Goal: Complete application form

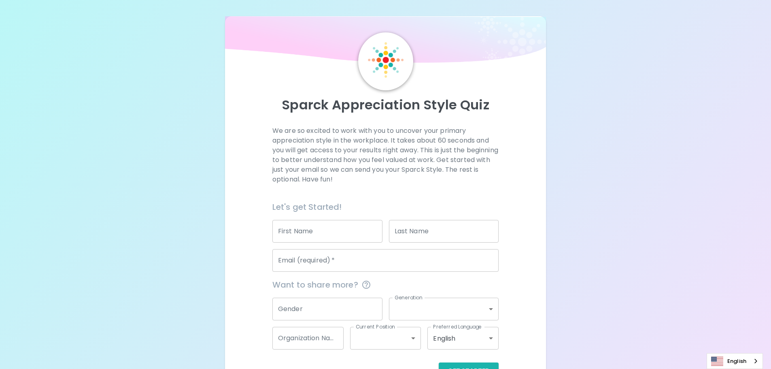
scroll to position [27, 0]
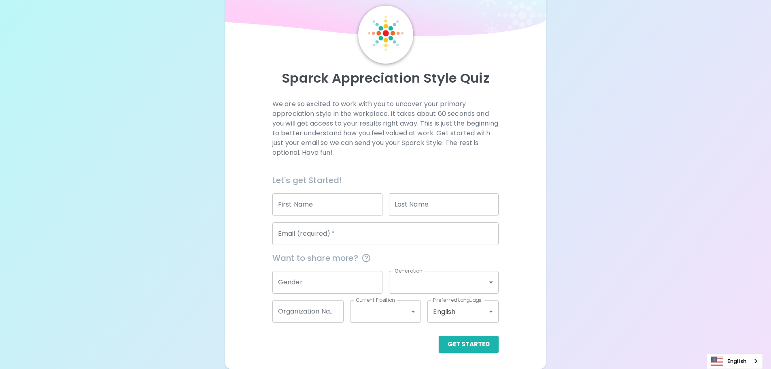
click at [306, 207] on input "First Name" at bounding box center [327, 204] width 110 height 23
type input "[PERSON_NAME]"
type input "[EMAIL_ADDRESS][DOMAIN_NAME]"
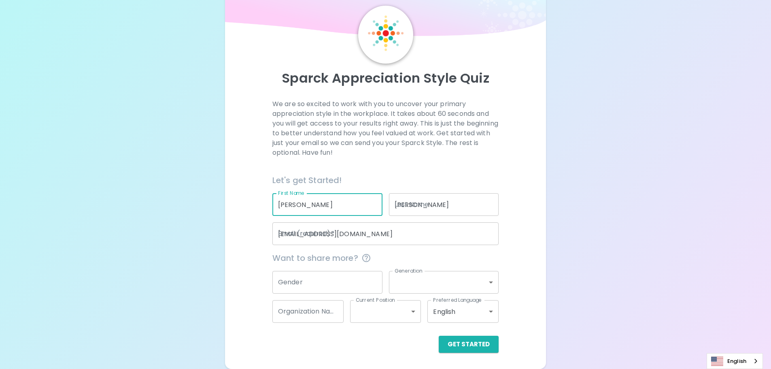
type input "PCL Construction Inc"
click at [530, 270] on div "We are so excited to work with you to uncover your primary appreciation style i…" at bounding box center [386, 225] width 302 height 253
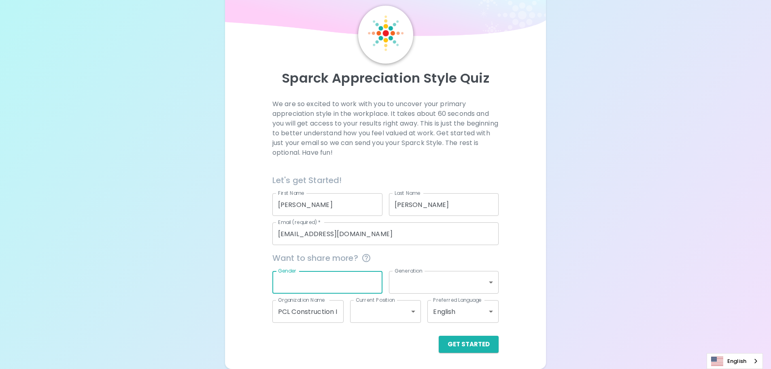
click at [345, 283] on input "Gender" at bounding box center [327, 282] width 110 height 23
type input "[DEMOGRAPHIC_DATA]"
click at [414, 285] on body "Sparck Appreciation Style Quiz We are so excited to work with you to uncover yo…" at bounding box center [385, 171] width 771 height 396
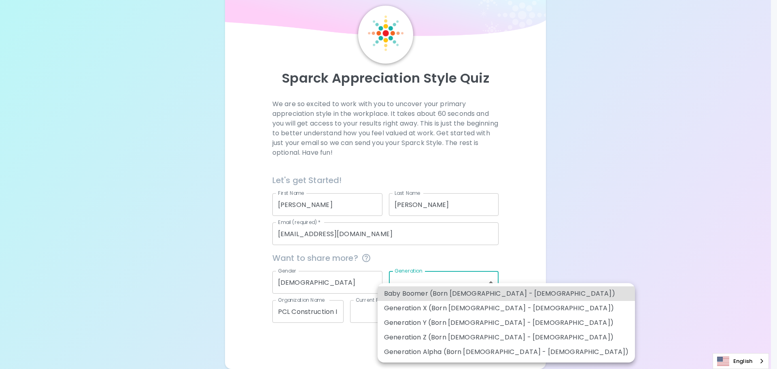
click at [431, 324] on li "Generation Y (Born [DEMOGRAPHIC_DATA] - [DEMOGRAPHIC_DATA])" at bounding box center [506, 322] width 257 height 15
type input "generation_y"
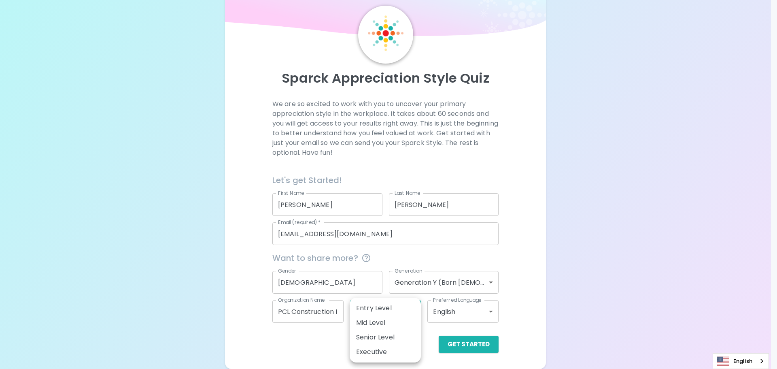
click at [394, 320] on body "Sparck Appreciation Style Quiz We are so excited to work with you to uncover yo…" at bounding box center [388, 171] width 777 height 396
click at [380, 322] on li "Mid Level" at bounding box center [385, 322] width 71 height 15
type input "mid_level"
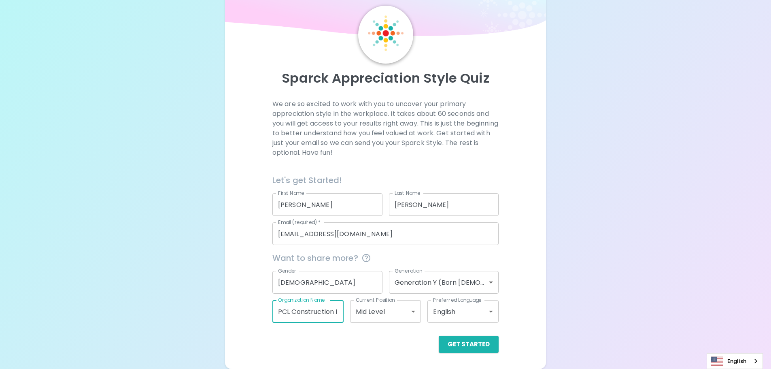
click at [318, 314] on input "PCL Construction Inc" at bounding box center [307, 311] width 71 height 23
click at [476, 350] on button "Get Started" at bounding box center [469, 344] width 60 height 17
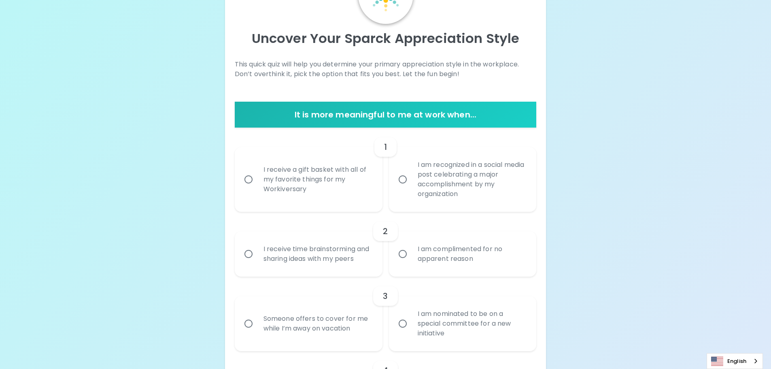
scroll to position [67, 0]
click at [423, 329] on div "I am nominated to be on a special committee for a new initiative" at bounding box center [471, 323] width 121 height 49
click at [411, 329] on input "I am nominated to be on a special committee for a new initiative" at bounding box center [402, 323] width 17 height 17
radio input "true"
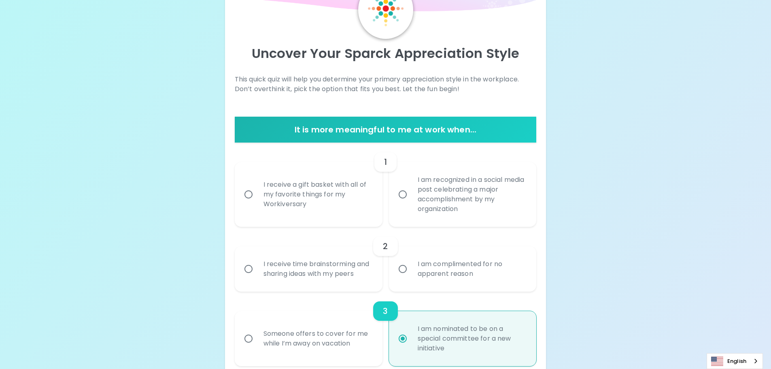
scroll to position [51, 0]
click at [429, 205] on div "I am recognized in a social media post celebrating a major accomplishment by my…" at bounding box center [471, 195] width 121 height 58
click at [411, 203] on input "I am recognized in a social media post celebrating a major accomplishment by my…" at bounding box center [402, 194] width 17 height 17
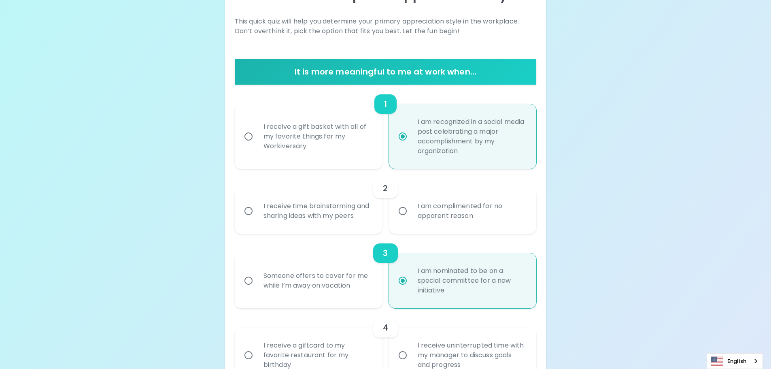
scroll to position [116, 0]
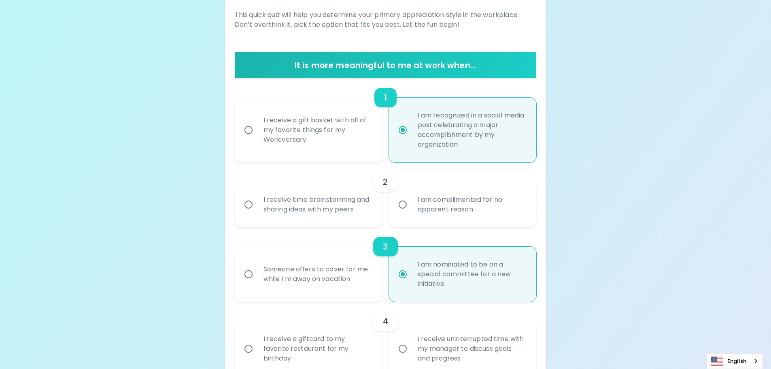
radio input "true"
click at [417, 206] on div "I am complimented for no apparent reason" at bounding box center [471, 204] width 121 height 39
click at [411, 206] on input "I am complimented for no apparent reason" at bounding box center [402, 204] width 17 height 17
radio input "false"
radio input "true"
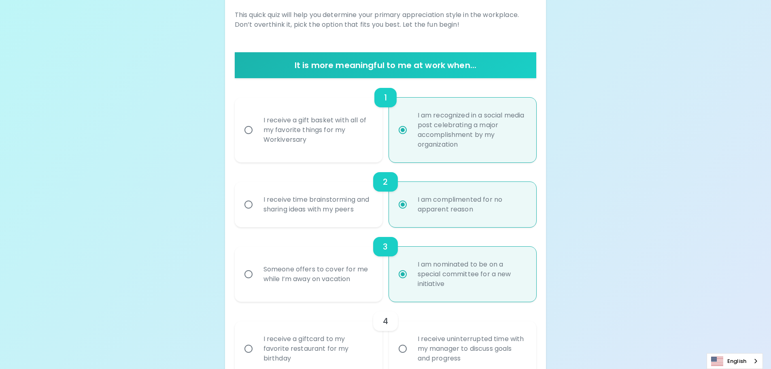
scroll to position [181, 0]
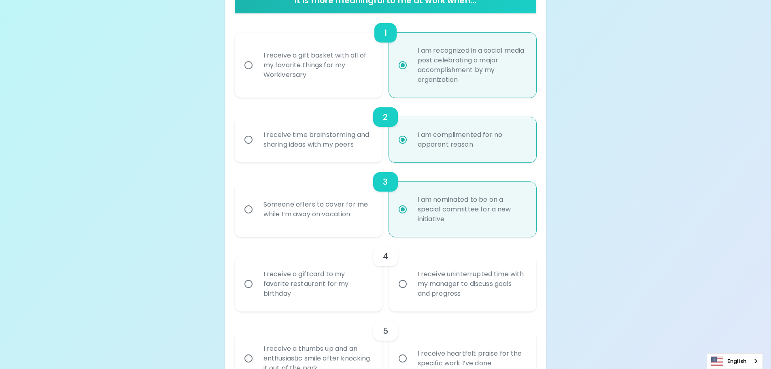
radio input "true"
click at [305, 143] on div "I receive time brainstorming and sharing ideas with my peers" at bounding box center [317, 139] width 121 height 39
click at [257, 143] on input "I receive time brainstorming and sharing ideas with my peers" at bounding box center [248, 139] width 17 height 17
radio input "false"
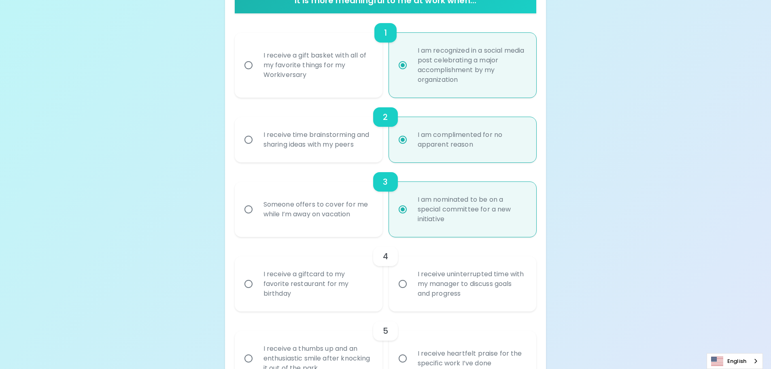
radio input "false"
radio input "true"
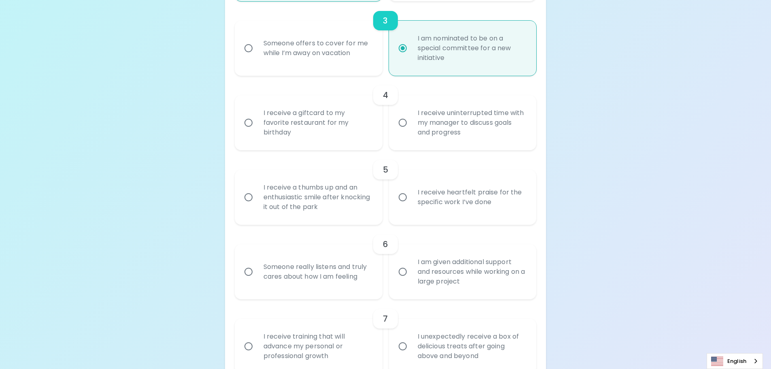
radio input "true"
click at [315, 113] on div "I receive a giftcard to my favorite restaurant for my birthday" at bounding box center [317, 122] width 121 height 49
click at [257, 114] on input "I receive a giftcard to my favorite restaurant for my birthday" at bounding box center [248, 122] width 17 height 17
radio input "false"
radio input "true"
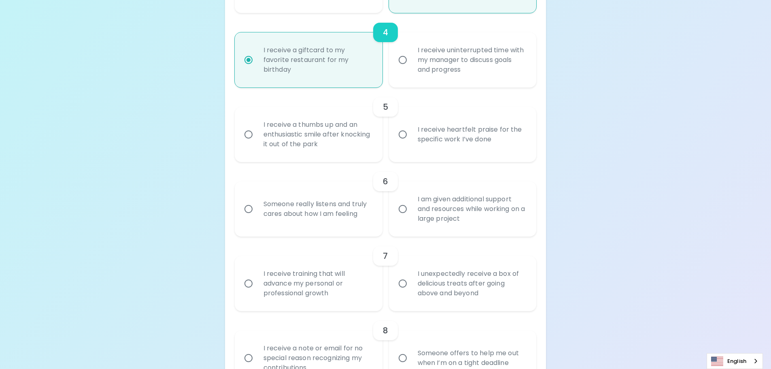
scroll to position [407, 0]
radio input "true"
click at [445, 134] on div "I receive heartfelt praise for the specific work I’ve done" at bounding box center [471, 132] width 121 height 39
click at [411, 134] on input "I receive heartfelt praise for the specific work I’ve done" at bounding box center [402, 131] width 17 height 17
radio input "false"
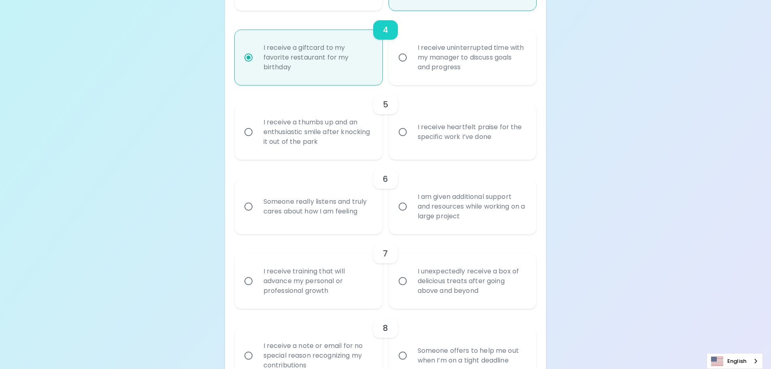
radio input "false"
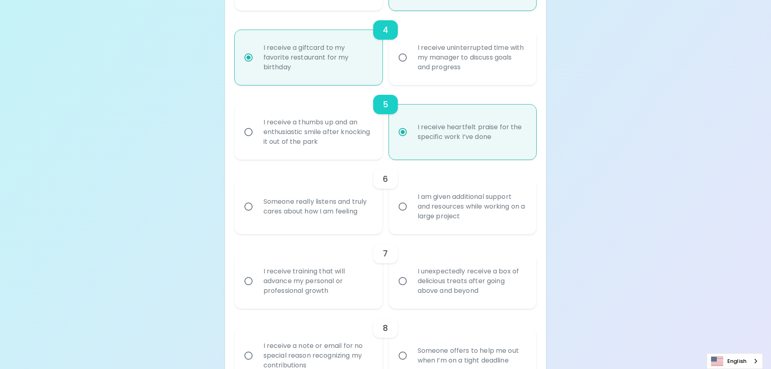
scroll to position [472, 0]
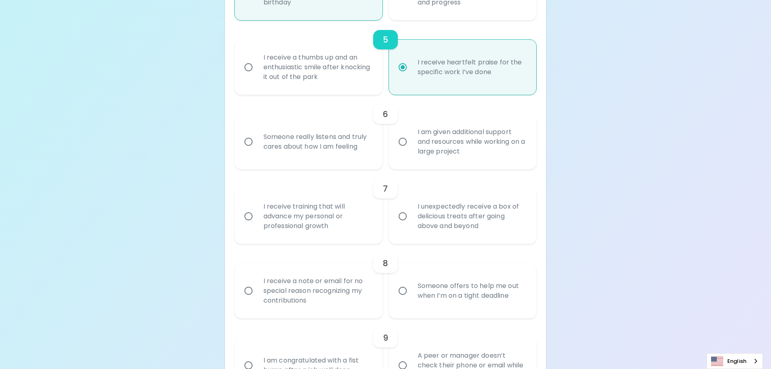
radio input "true"
click at [305, 145] on div "Someone really listens and truly cares about how I am feeling" at bounding box center [317, 141] width 121 height 39
click at [257, 145] on input "Someone really listens and truly cares about how I am feeling" at bounding box center [248, 141] width 17 height 17
radio input "false"
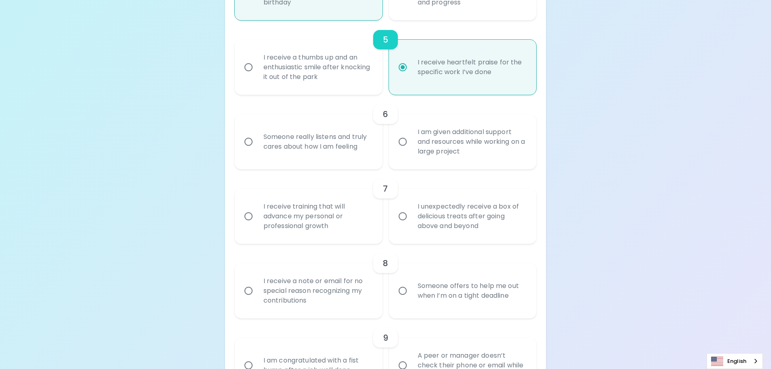
radio input "false"
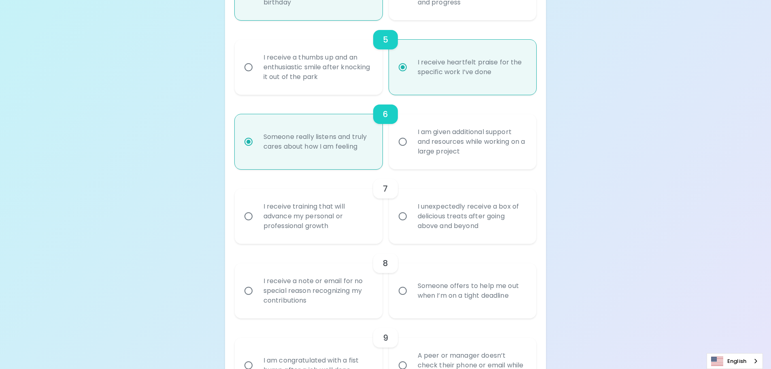
scroll to position [536, 0]
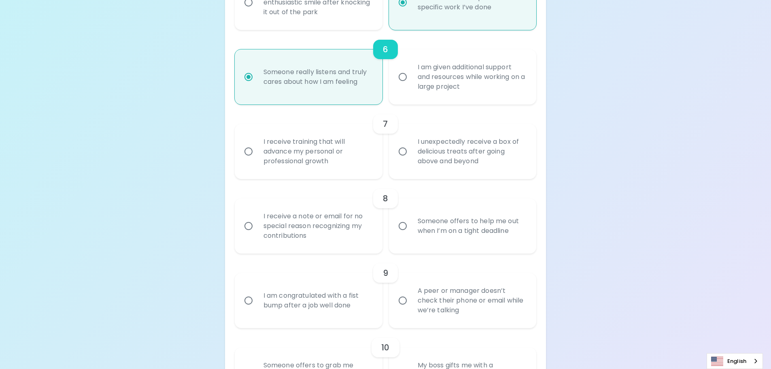
radio input "true"
click at [420, 160] on div "I unexpectedly receive a box of delicious treats after going above and beyond" at bounding box center [471, 151] width 121 height 49
click at [411, 160] on input "I unexpectedly receive a box of delicious treats after going above and beyond" at bounding box center [402, 151] width 17 height 17
radio input "false"
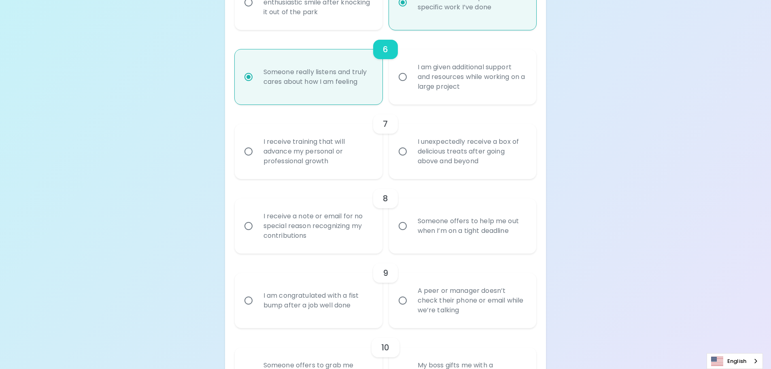
radio input "false"
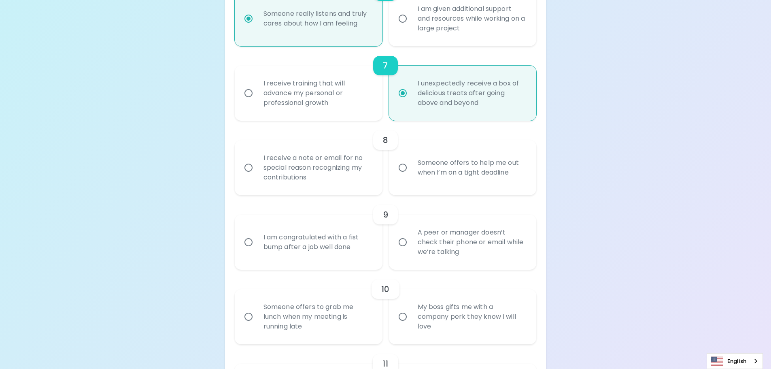
scroll to position [601, 0]
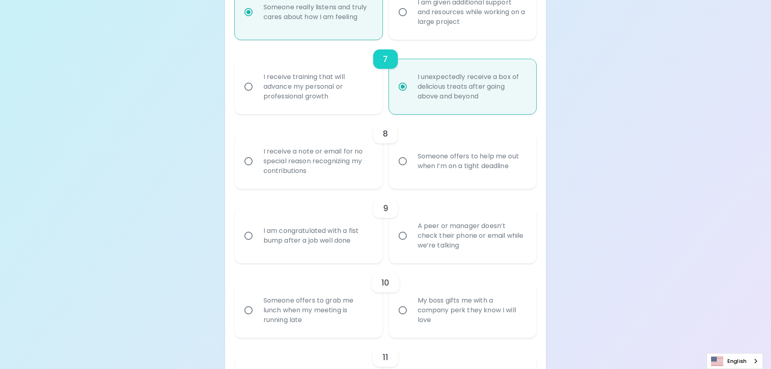
radio input "true"
click at [431, 166] on div "Someone offers to help me out when I’m on a tight deadline" at bounding box center [471, 161] width 121 height 39
click at [411, 166] on input "Someone offers to help me out when I’m on a tight deadline" at bounding box center [402, 161] width 17 height 17
radio input "false"
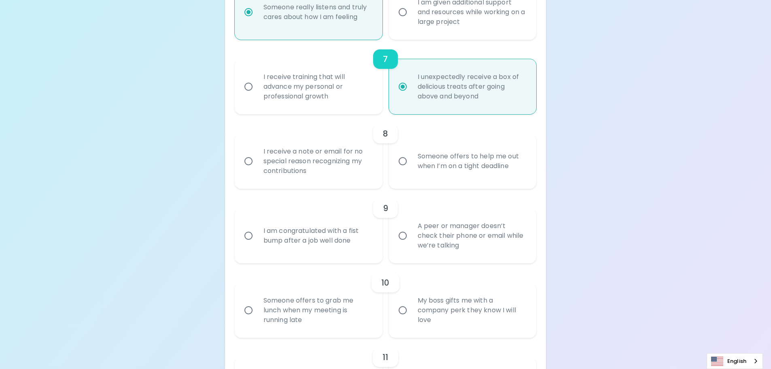
radio input "false"
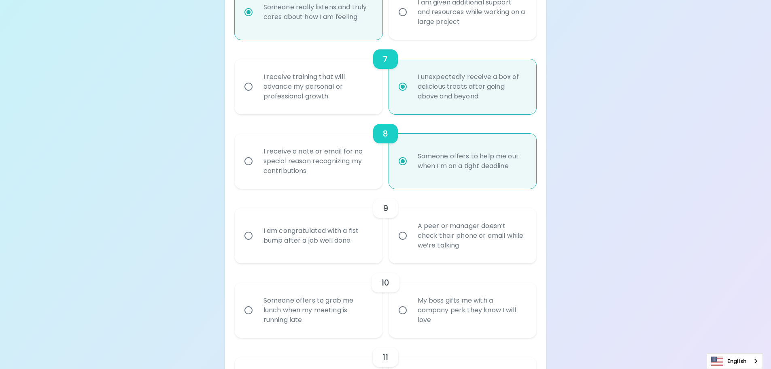
scroll to position [666, 0]
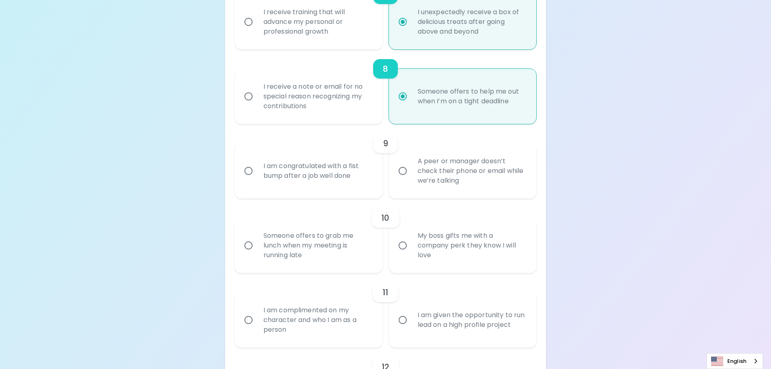
radio input "true"
click at [338, 179] on div "I am congratulated with a fist bump after a job well done" at bounding box center [317, 170] width 121 height 39
click at [257, 179] on input "I am congratulated with a fist bump after a job well done" at bounding box center [248, 170] width 17 height 17
radio input "false"
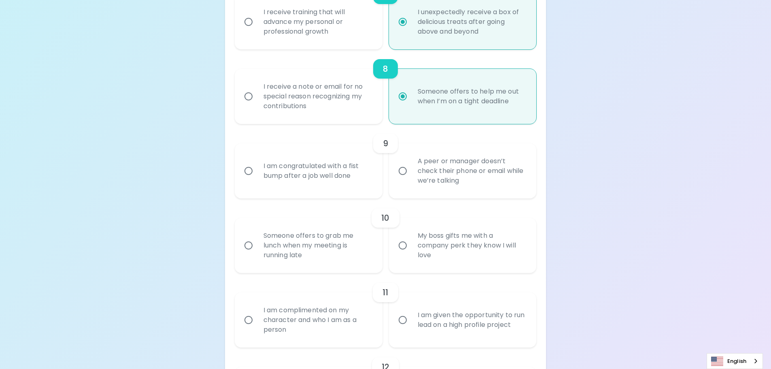
radio input "false"
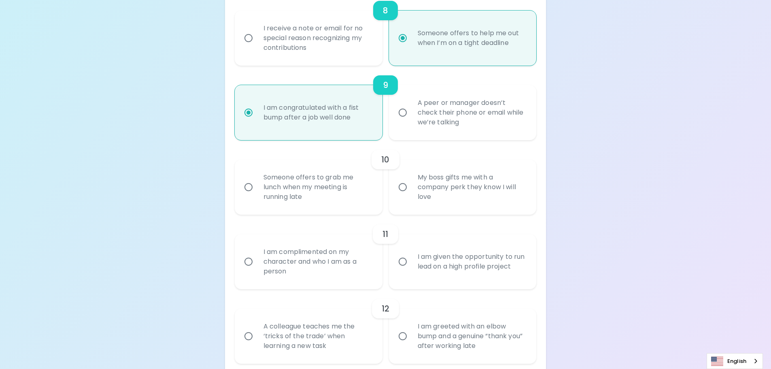
scroll to position [731, 0]
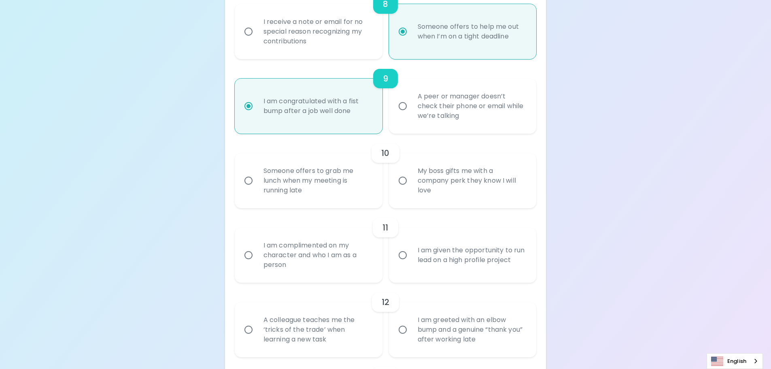
radio input "true"
click at [330, 184] on div "Someone offers to grab me lunch when my meeting is running late" at bounding box center [317, 180] width 121 height 49
click at [257, 184] on input "Someone offers to grab me lunch when my meeting is running late" at bounding box center [248, 180] width 17 height 17
radio input "false"
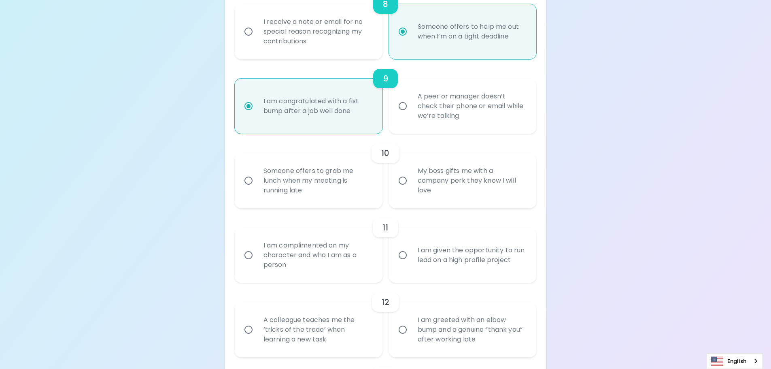
radio input "false"
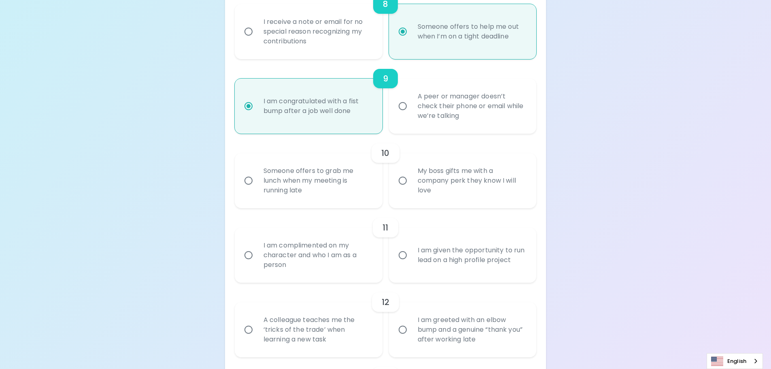
radio input "false"
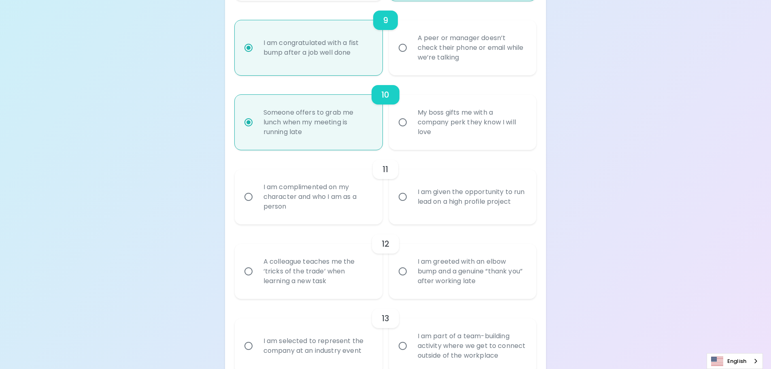
scroll to position [795, 0]
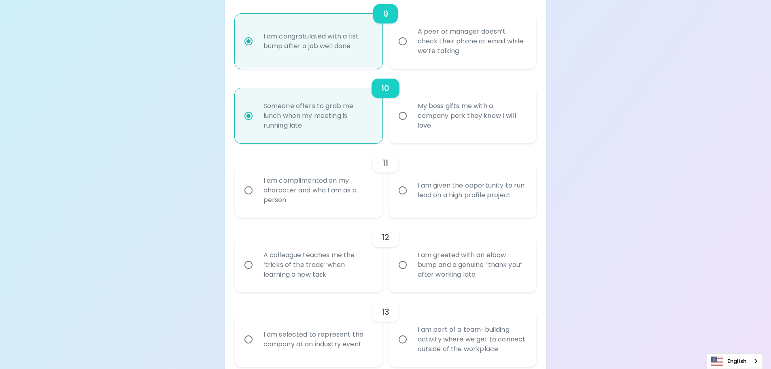
radio input "true"
click at [428, 270] on div "I am greeted with an elbow bump and a genuine “thank you” after working late" at bounding box center [471, 264] width 121 height 49
click at [411, 270] on input "I am greeted with an elbow bump and a genuine “thank you” after working late" at bounding box center [402, 264] width 17 height 17
radio input "false"
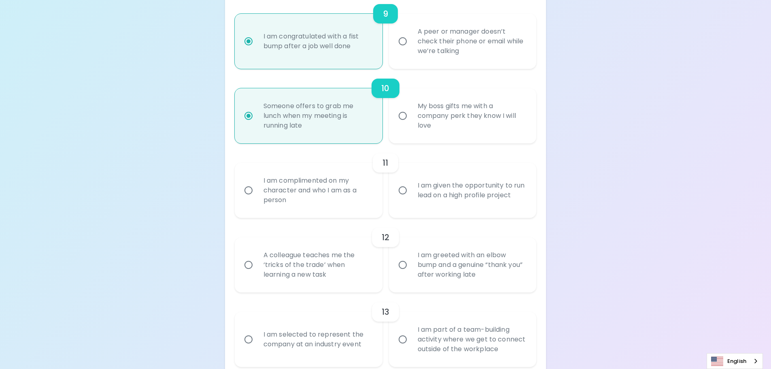
radio input "false"
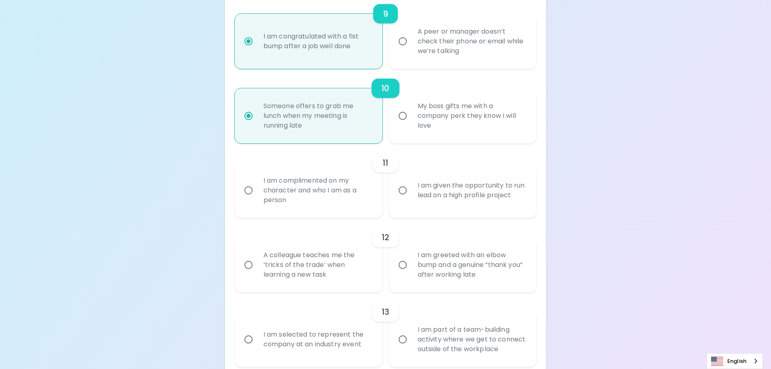
radio input "false"
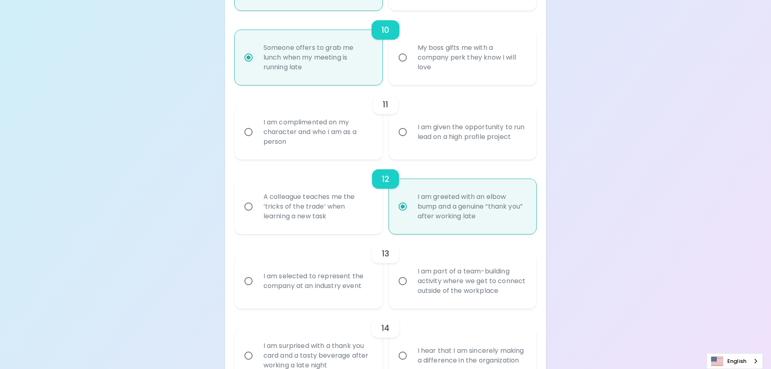
scroll to position [860, 0]
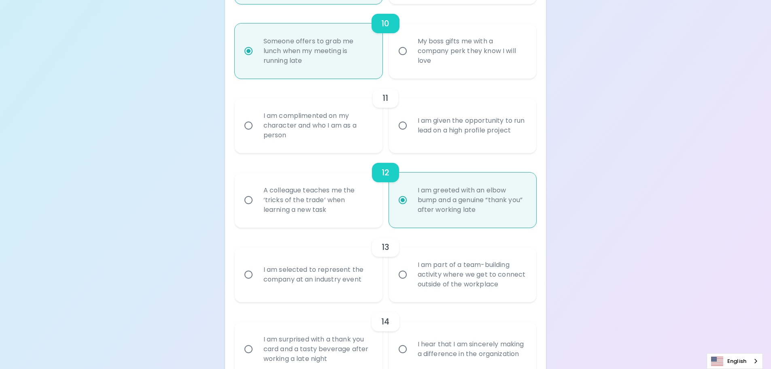
radio input "true"
click at [341, 278] on div "I am selected to represent the company at an industry event" at bounding box center [317, 274] width 121 height 39
click at [257, 278] on input "I am selected to represent the company at an industry event" at bounding box center [248, 274] width 17 height 17
radio input "false"
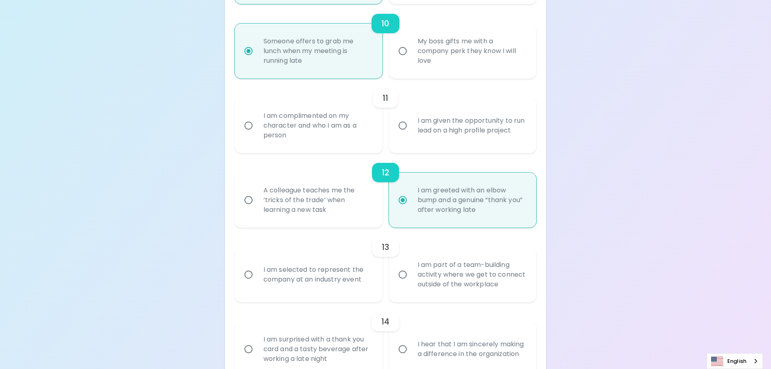
radio input "false"
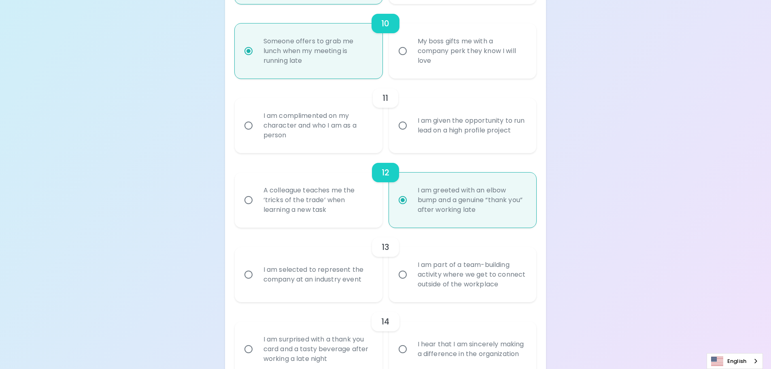
radio input "false"
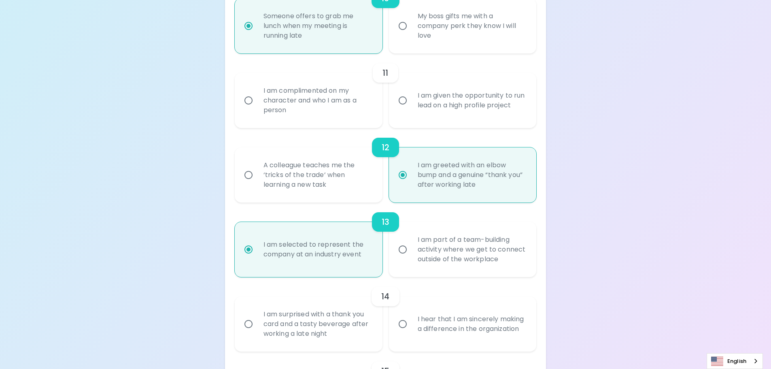
scroll to position [885, 0]
radio input "true"
click at [421, 108] on div "I am given the opportunity to run lead on a high profile project" at bounding box center [471, 100] width 121 height 39
click at [411, 108] on input "I am given the opportunity to run lead on a high profile project" at bounding box center [402, 100] width 17 height 17
radio input "false"
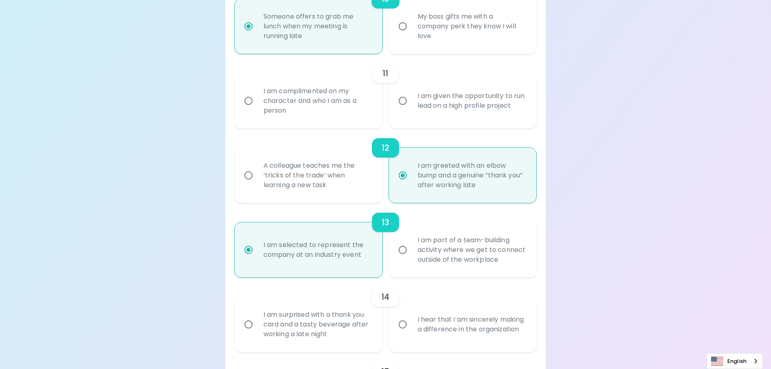
radio input "false"
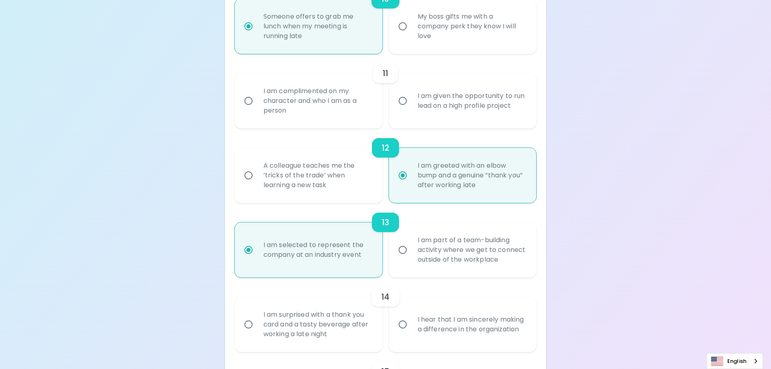
radio input "false"
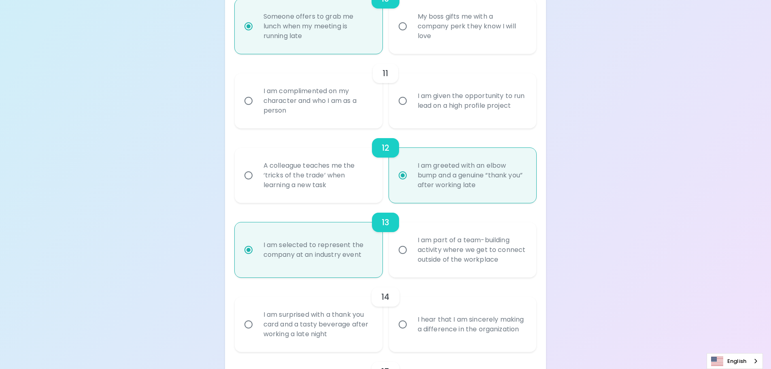
radio input "false"
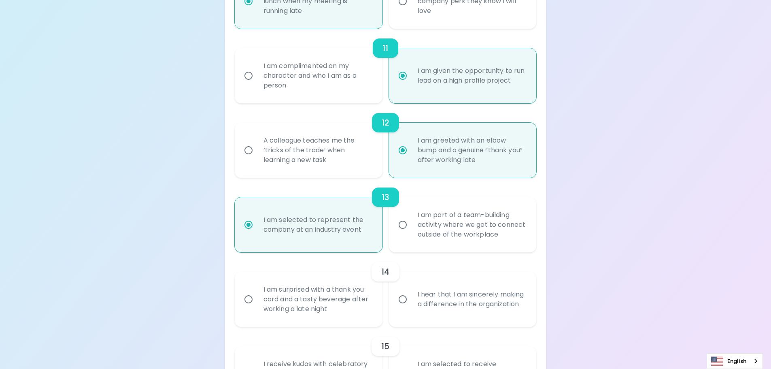
scroll to position [910, 0]
radio input "true"
click at [330, 81] on div "I am complimented on my character and who I am as a person" at bounding box center [317, 76] width 121 height 49
click at [257, 81] on input "I am complimented on my character and who I am as a person" at bounding box center [248, 76] width 17 height 17
radio input "false"
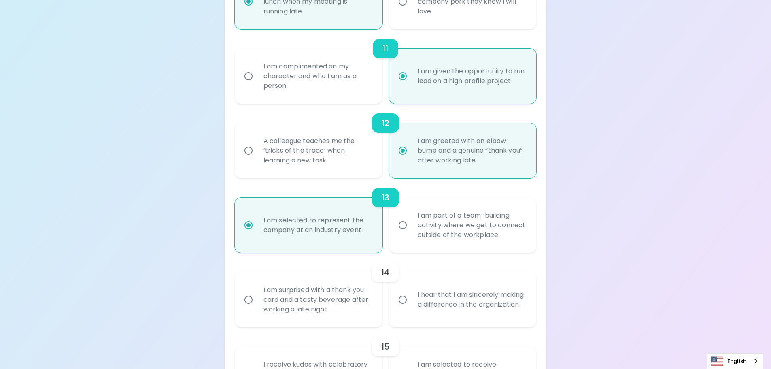
radio input "false"
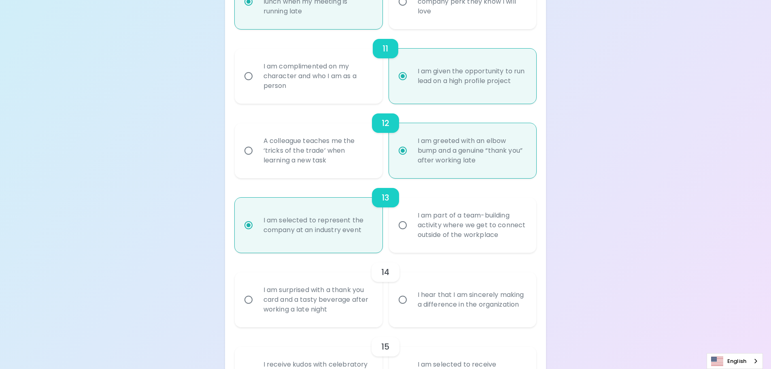
radio input "false"
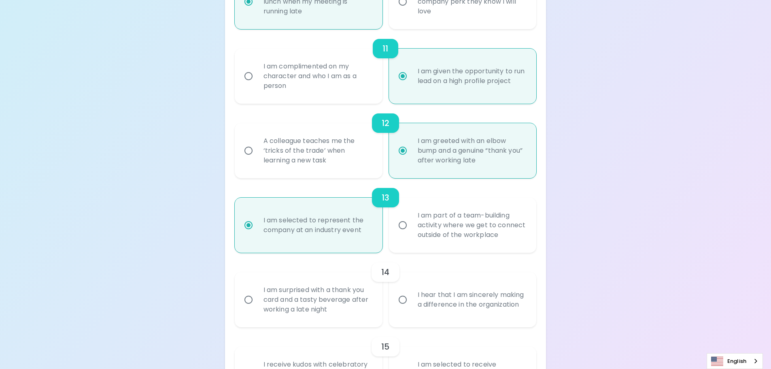
radio input "false"
radio input "true"
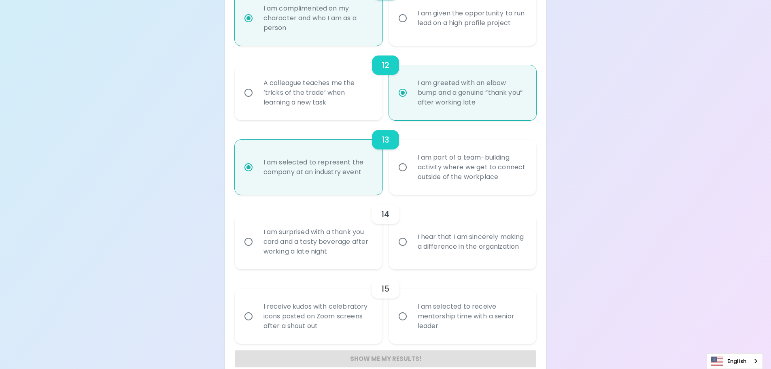
scroll to position [982, 0]
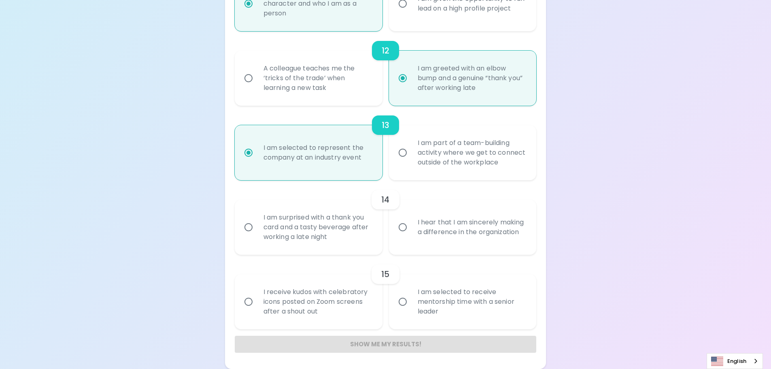
radio input "true"
click at [442, 304] on div "I am selected to receive mentorship time with a senior leader" at bounding box center [471, 301] width 121 height 49
click at [411, 304] on input "I am selected to receive mentorship time with a senior leader" at bounding box center [402, 301] width 17 height 17
radio input "false"
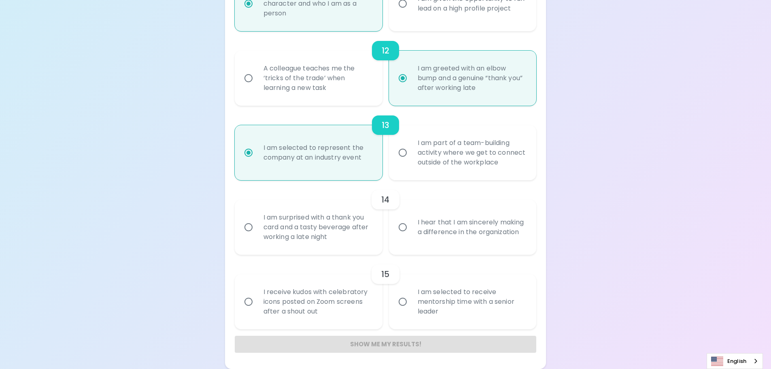
radio input "false"
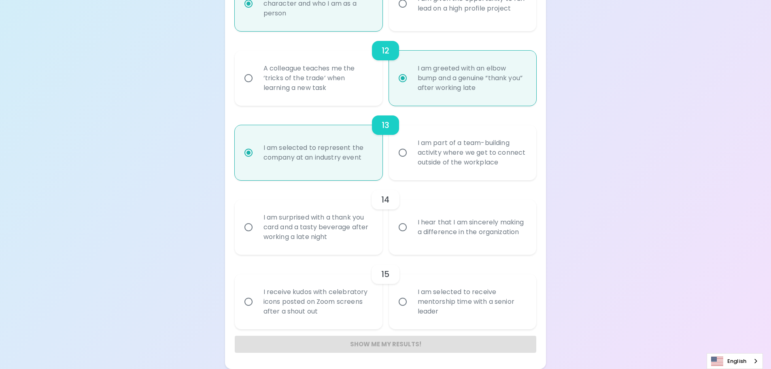
radio input "false"
radio input "true"
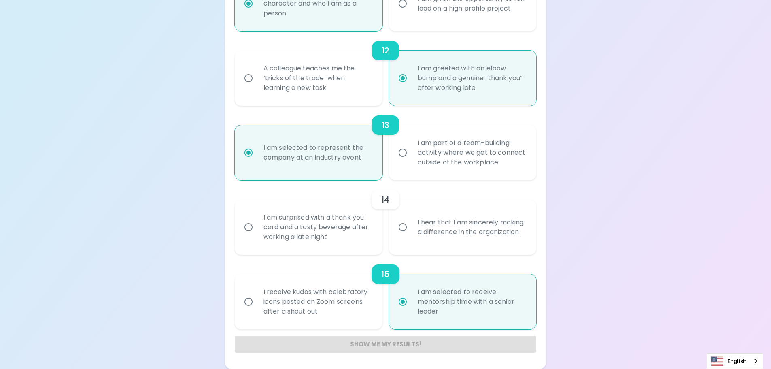
radio input "true"
click at [337, 238] on div "I am surprised with a thank you card and a tasty beverage after working a late …" at bounding box center [317, 227] width 121 height 49
click at [257, 236] on input "I am surprised with a thank you card and a tasty beverage after working a late …" at bounding box center [248, 227] width 17 height 17
radio input "false"
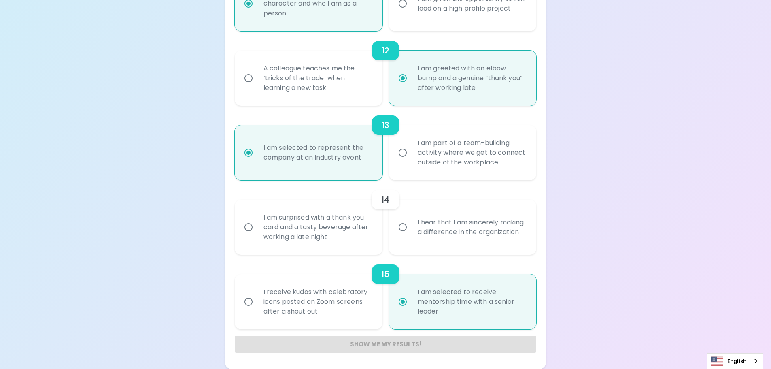
radio input "false"
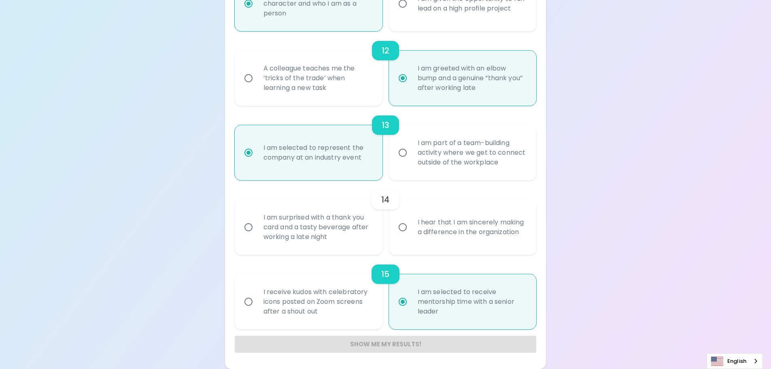
radio input "false"
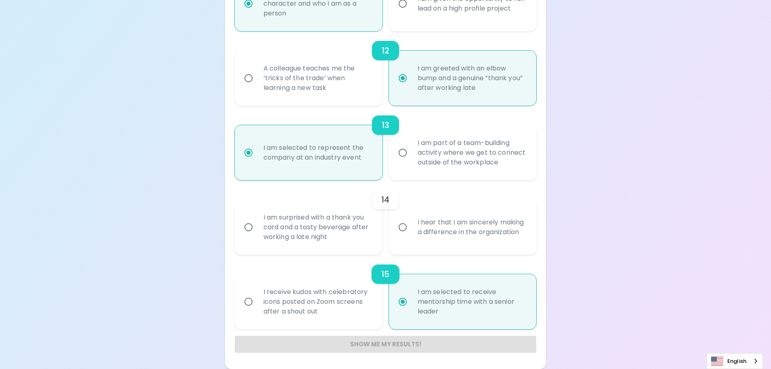
radio input "false"
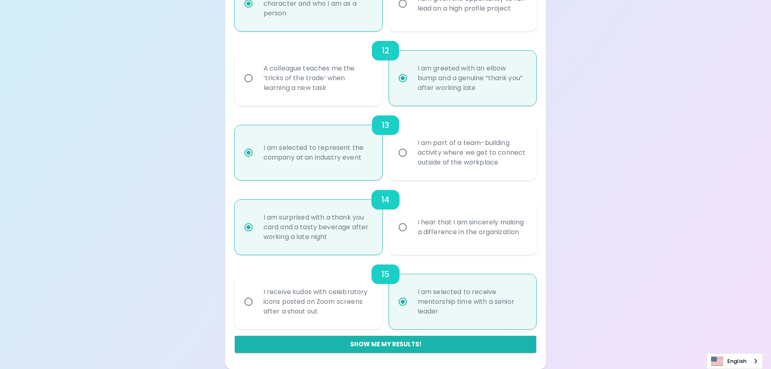
radio input "true"
click at [325, 298] on div "I receive kudos with celebratory icons posted on Zoom screens after a shout out" at bounding box center [317, 301] width 121 height 49
click at [257, 298] on input "I receive kudos with celebratory icons posted on Zoom screens after a shout out" at bounding box center [248, 301] width 17 height 17
radio input "false"
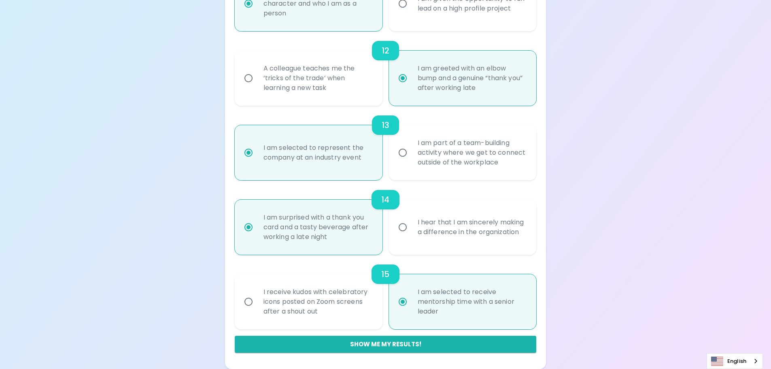
radio input "false"
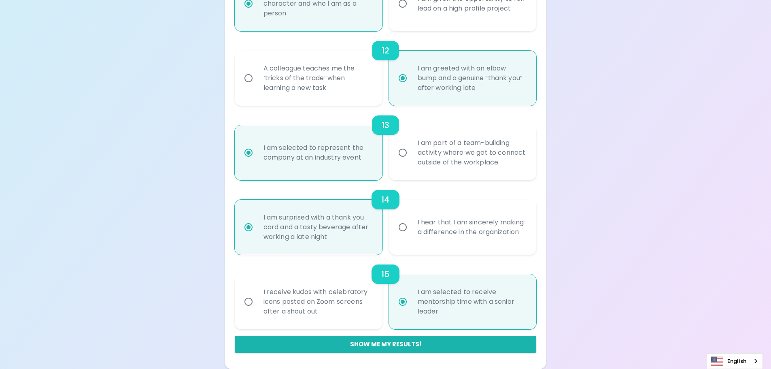
radio input "false"
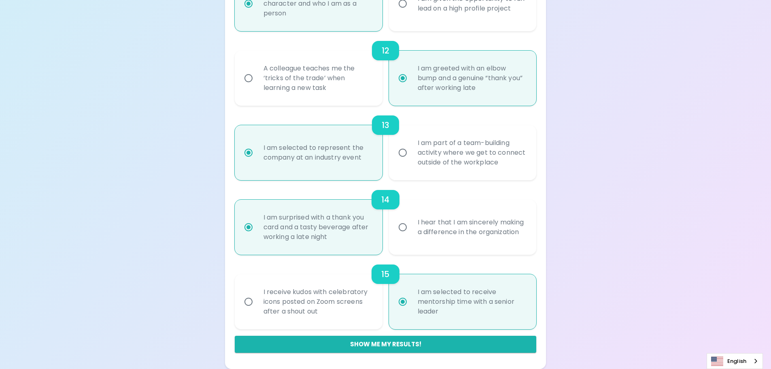
radio input "false"
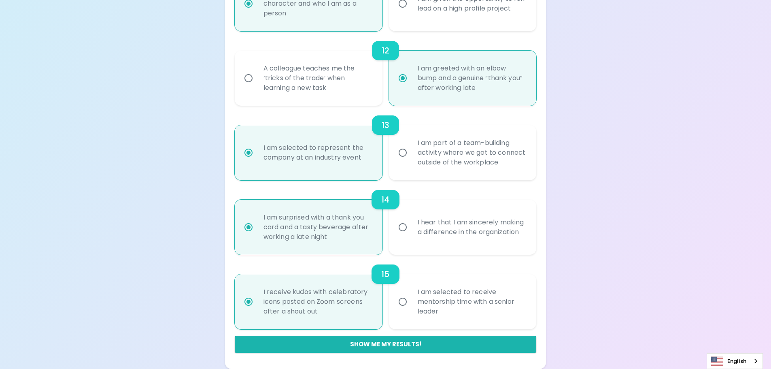
radio input "true"
click at [430, 303] on div "I am selected to receive mentorship time with a senior leader" at bounding box center [471, 301] width 121 height 49
click at [411, 303] on input "I am selected to receive mentorship time with a senior leader" at bounding box center [402, 301] width 17 height 17
radio input "false"
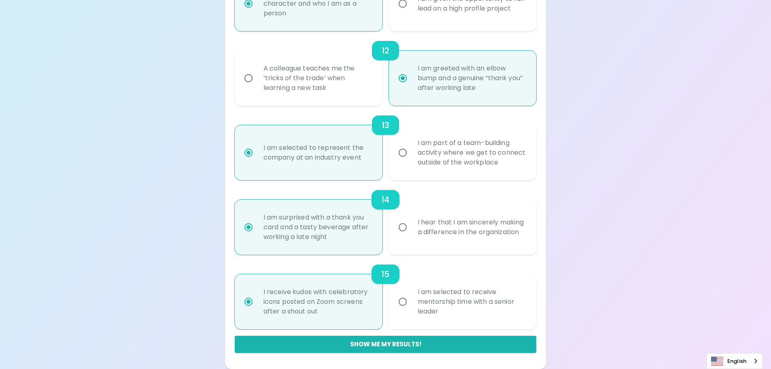
radio input "false"
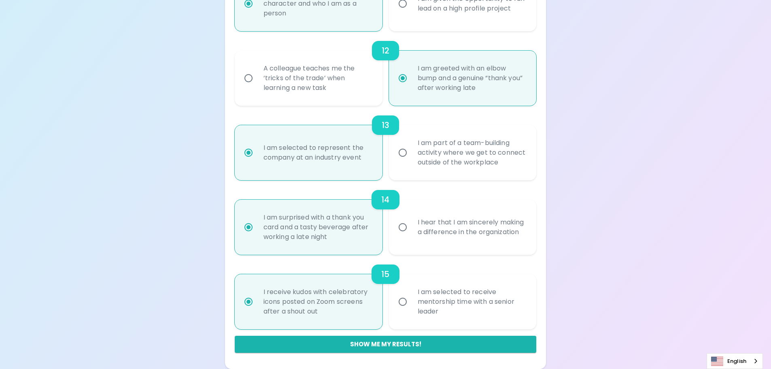
radio input "false"
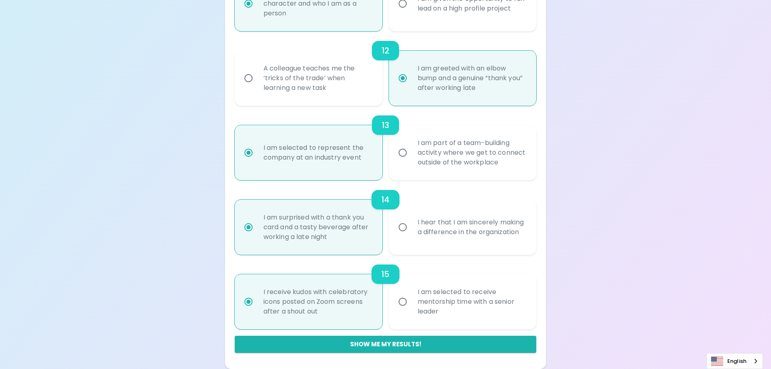
radio input "false"
radio input "true"
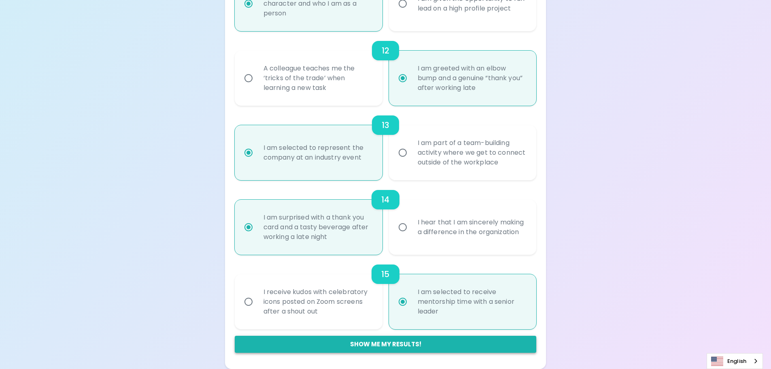
radio input "true"
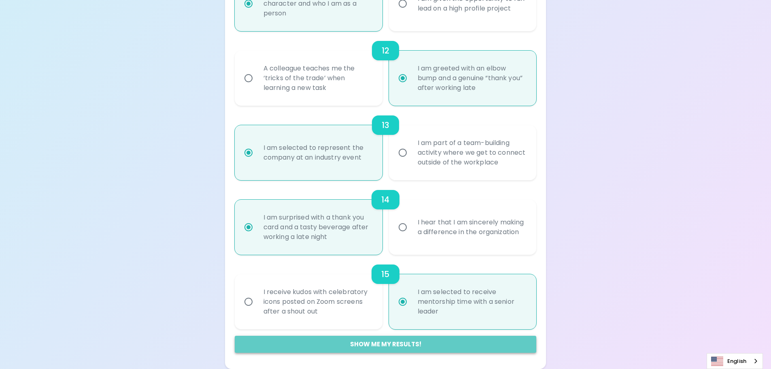
click at [408, 343] on button "Show me my results!" at bounding box center [386, 344] width 302 height 17
radio input "false"
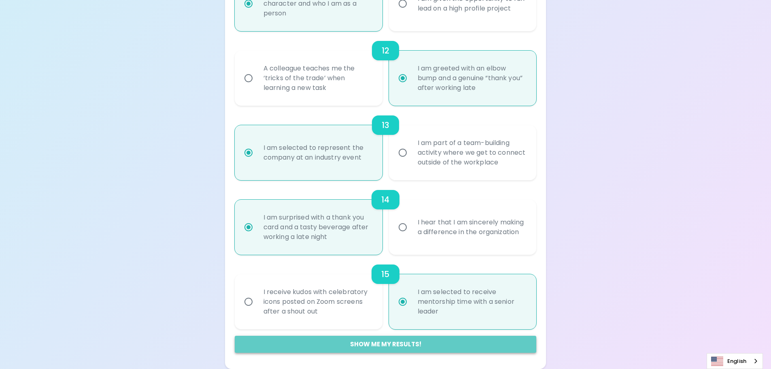
radio input "false"
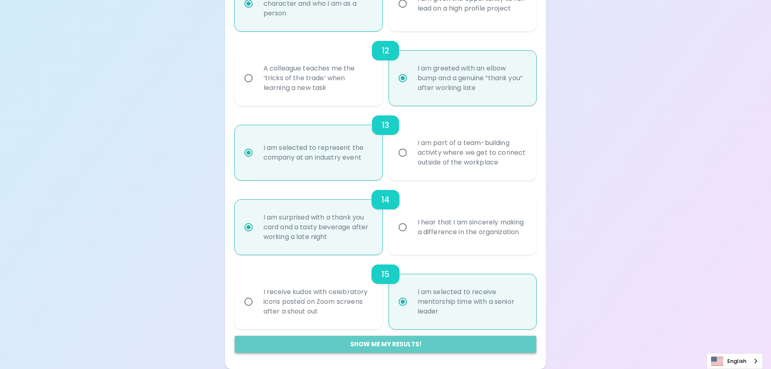
radio input "false"
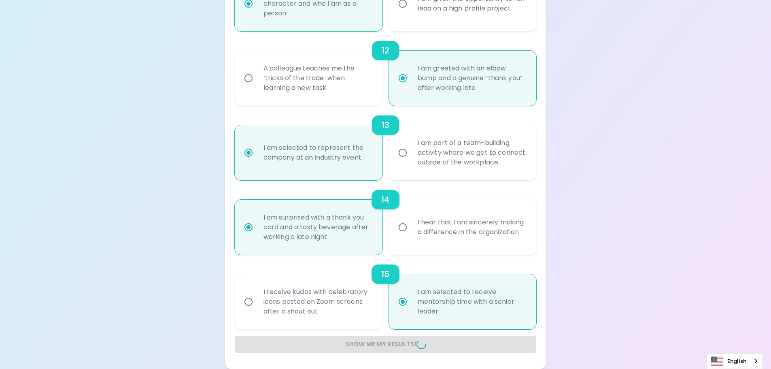
radio input "false"
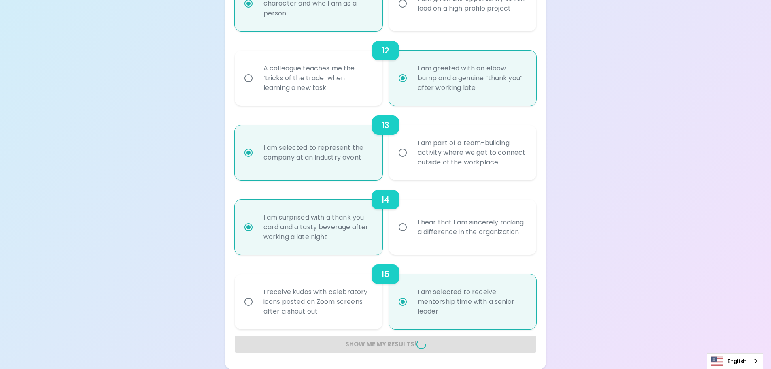
radio input "false"
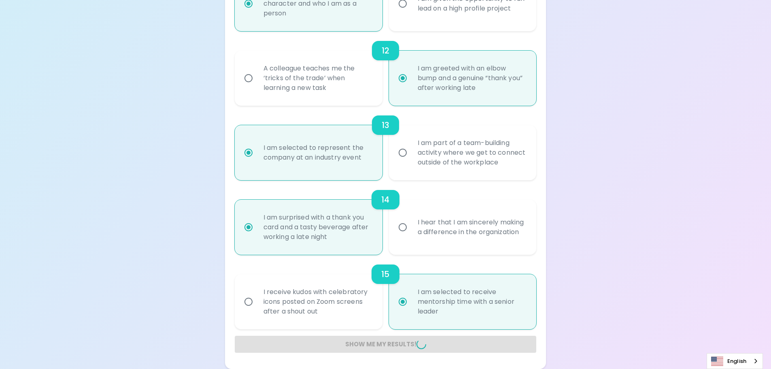
radio input "false"
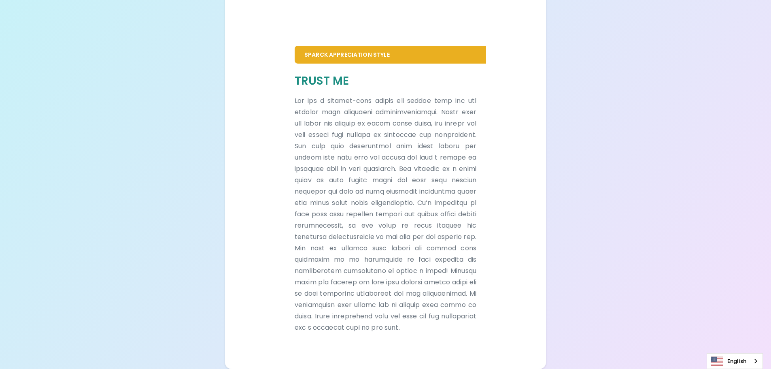
scroll to position [432, 0]
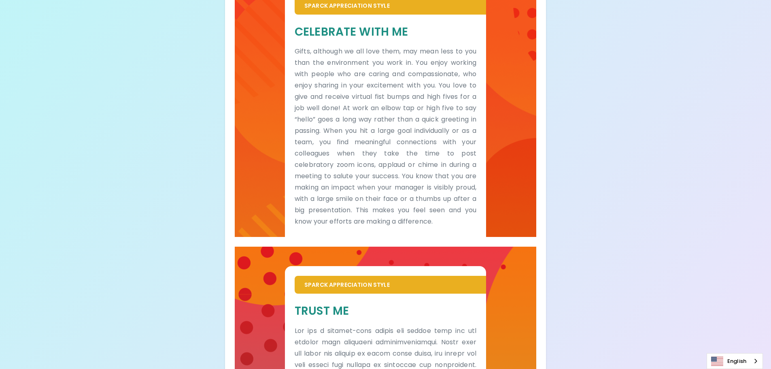
scroll to position [190, 0]
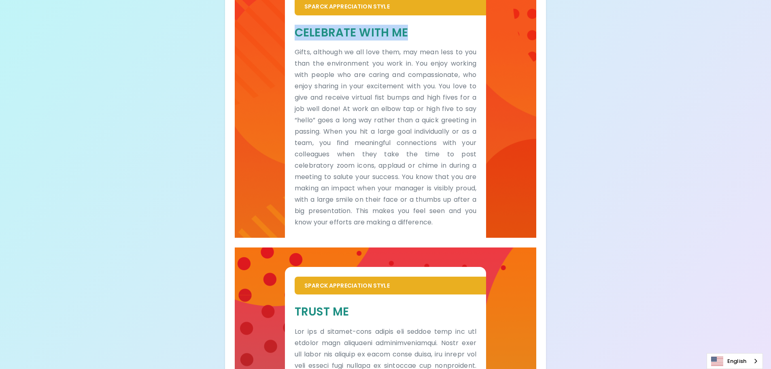
drag, startPoint x: 296, startPoint y: 37, endPoint x: 405, endPoint y: 37, distance: 108.9
click at [405, 37] on h5 "Celebrate With Me" at bounding box center [386, 32] width 182 height 15
copy h5 "Celebrate With Me"
drag, startPoint x: 295, startPoint y: 311, endPoint x: 347, endPoint y: 311, distance: 51.8
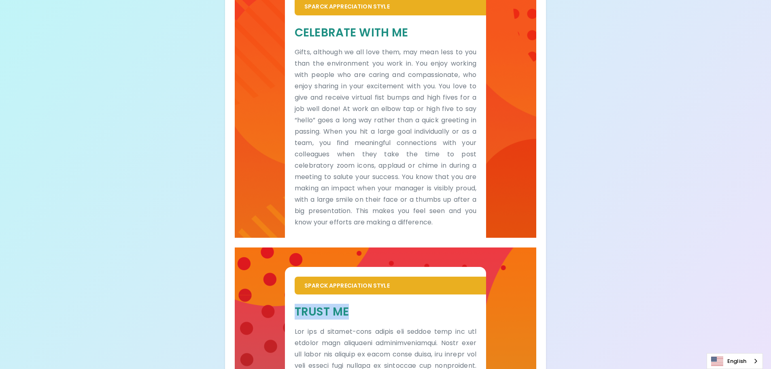
click at [347, 311] on h5 "Trust Me" at bounding box center [386, 311] width 182 height 15
copy h5 "Trust Me"
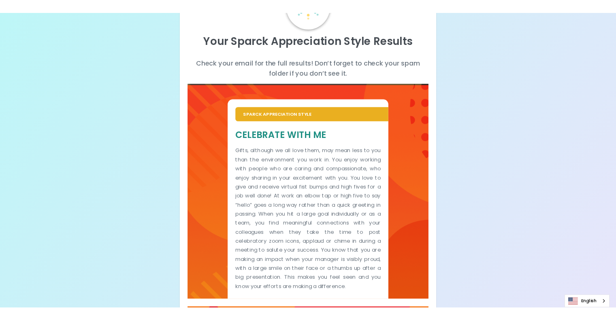
scroll to position [0, 0]
